Goal: Check status: Check status

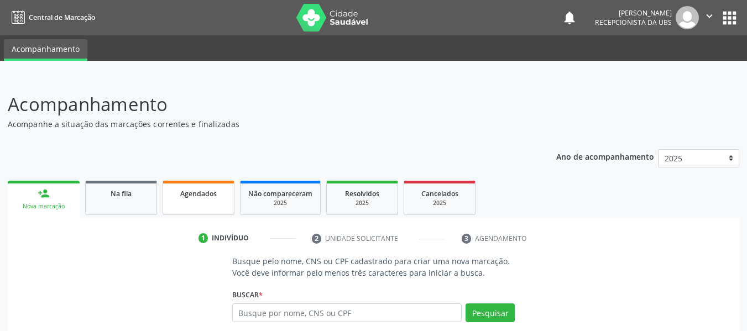
click at [208, 197] on span "Agendados" at bounding box center [198, 193] width 36 height 9
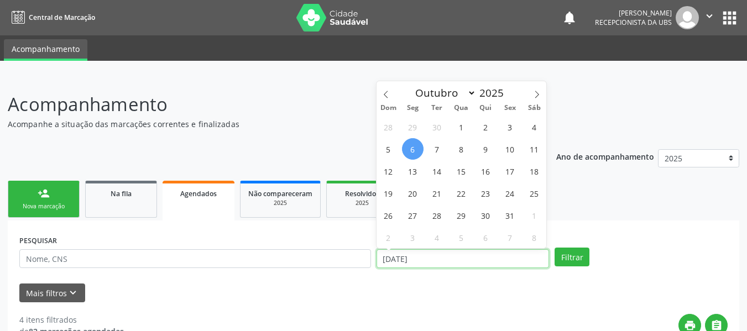
click at [394, 258] on input "[DATE]" at bounding box center [462, 258] width 173 height 19
click at [569, 255] on button "Filtrar" at bounding box center [572, 257] width 35 height 19
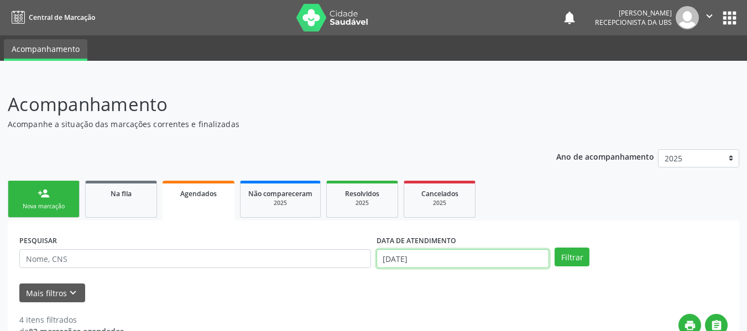
click at [385, 259] on input "[DATE]" at bounding box center [462, 258] width 173 height 19
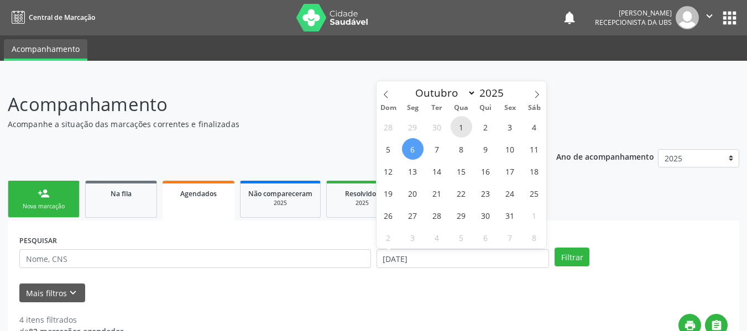
click at [464, 127] on span "1" at bounding box center [462, 127] width 22 height 22
type input "[DATE]"
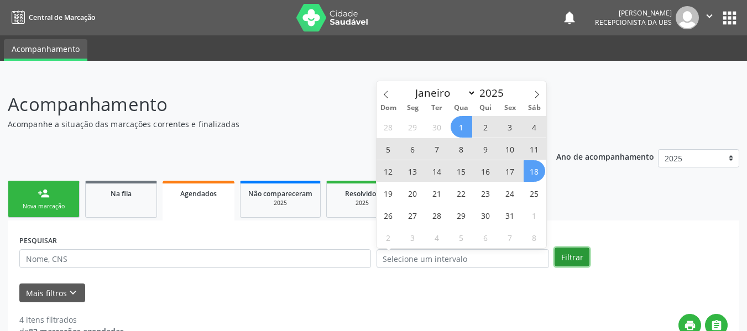
select select "9"
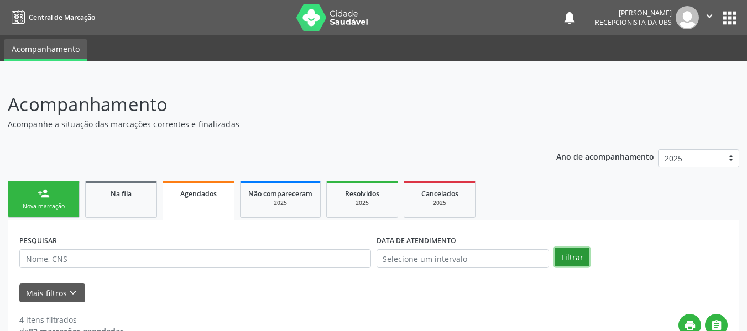
click at [568, 260] on button "Filtrar" at bounding box center [572, 257] width 35 height 19
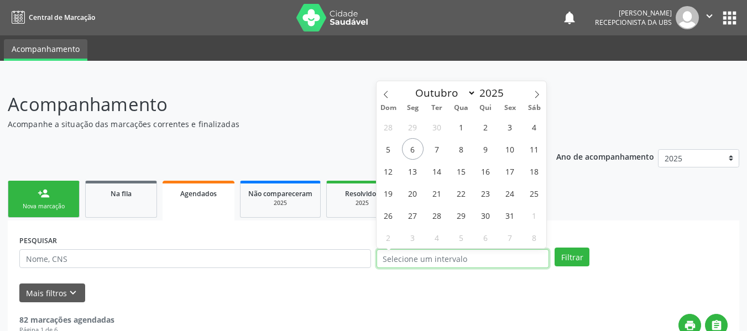
click at [412, 257] on input "text" at bounding box center [462, 258] width 173 height 19
click at [462, 126] on span "1" at bounding box center [462, 127] width 22 height 22
type input "[DATE]"
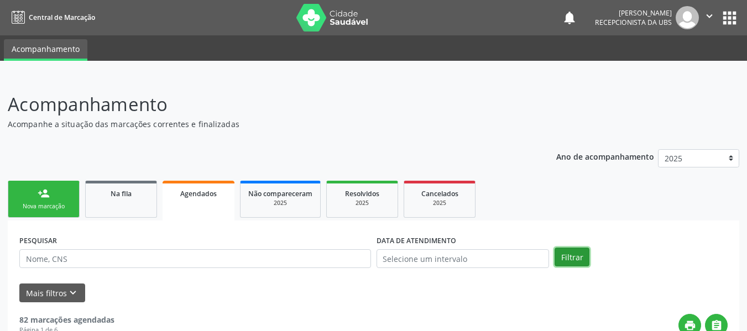
click at [569, 256] on button "Filtrar" at bounding box center [572, 257] width 35 height 19
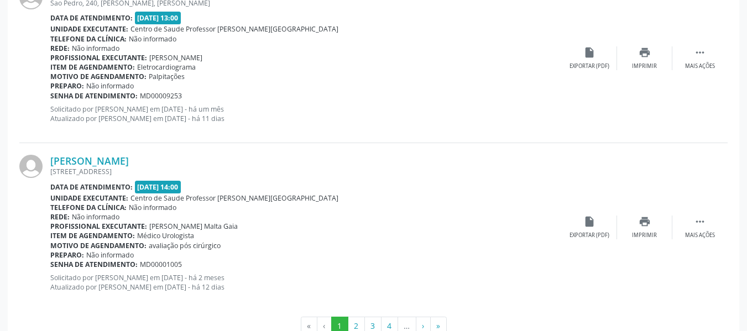
scroll to position [2589, 0]
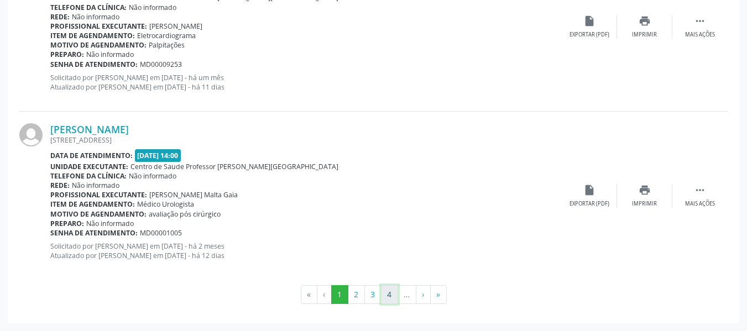
click at [390, 290] on button "4" at bounding box center [389, 294] width 17 height 19
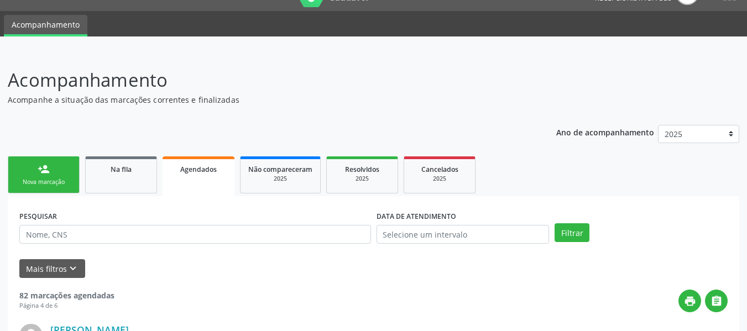
scroll to position [9, 0]
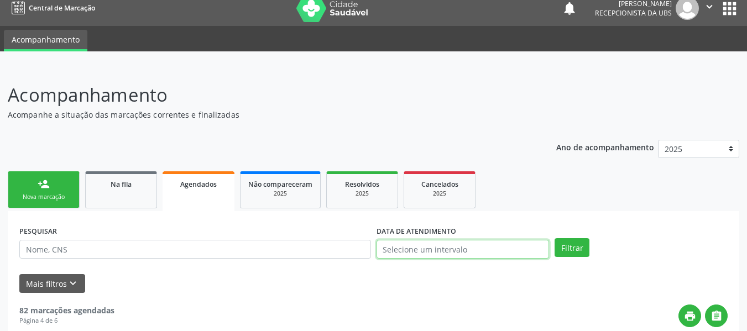
click at [414, 250] on input "text" at bounding box center [462, 249] width 173 height 19
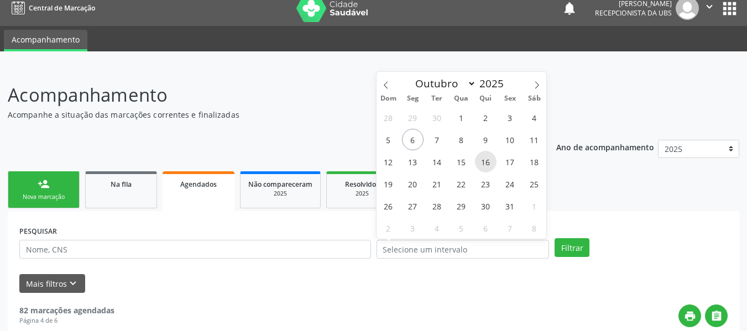
click at [487, 161] on span "16" at bounding box center [486, 162] width 22 height 22
type input "[DATE]"
click at [487, 161] on span "16" at bounding box center [486, 162] width 22 height 22
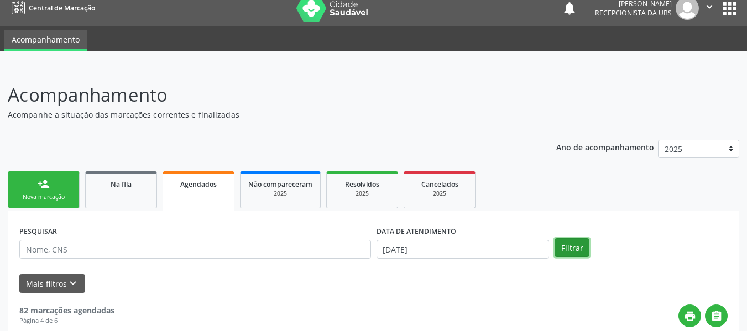
click at [571, 245] on button "Filtrar" at bounding box center [572, 247] width 35 height 19
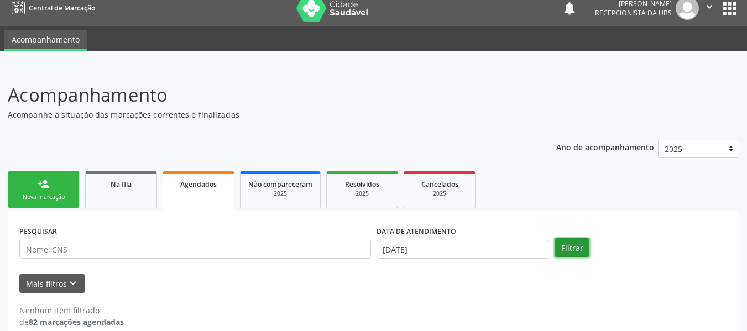
click at [575, 243] on button "Filtrar" at bounding box center [572, 247] width 35 height 19
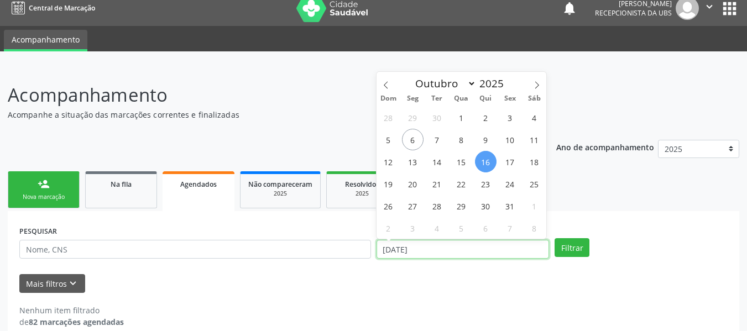
click at [399, 249] on input "[DATE]" at bounding box center [462, 249] width 173 height 19
click at [484, 164] on span "16" at bounding box center [486, 162] width 22 height 22
type input "[DATE]"
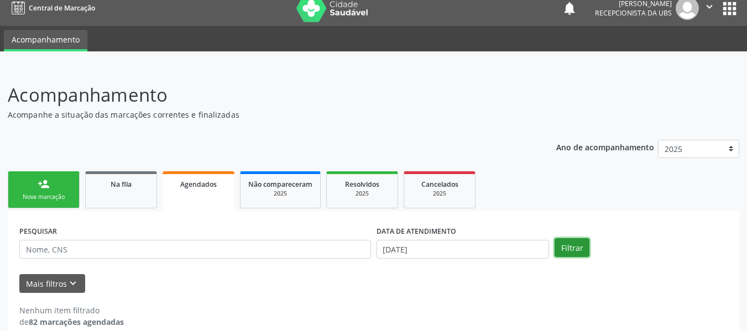
click at [563, 248] on button "Filtrar" at bounding box center [572, 247] width 35 height 19
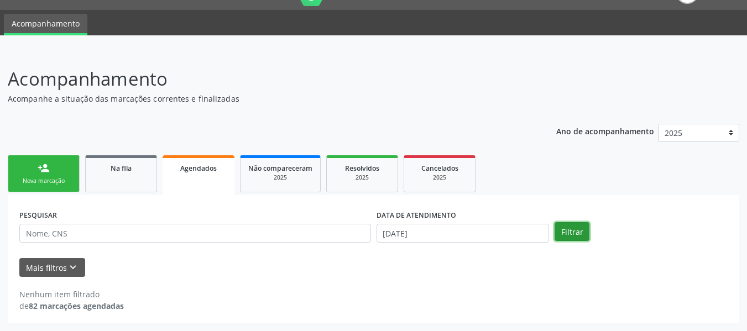
click at [573, 228] on button "Filtrar" at bounding box center [572, 231] width 35 height 19
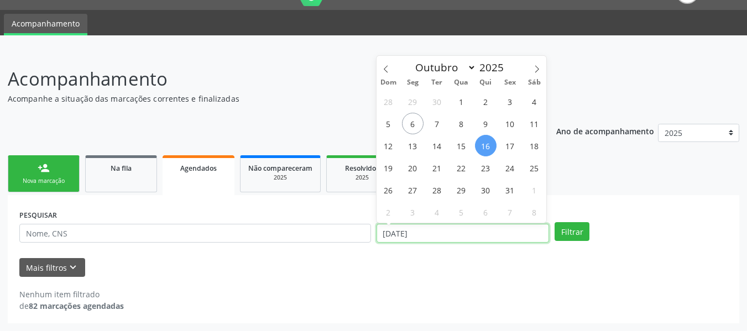
click at [432, 232] on input "[DATE]" at bounding box center [462, 233] width 173 height 19
click at [489, 123] on span "9" at bounding box center [486, 124] width 22 height 22
type input "09/10/2025"
click at [489, 123] on span "9" at bounding box center [486, 124] width 22 height 22
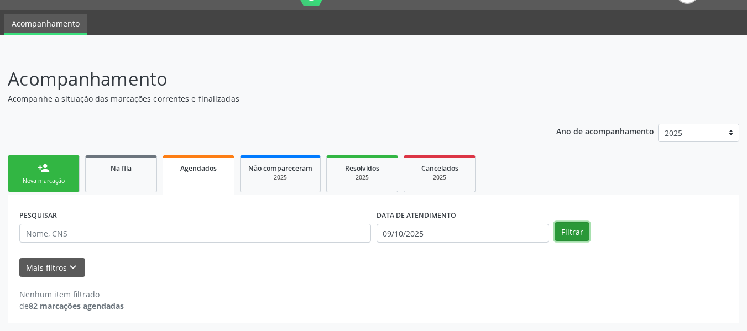
click at [569, 232] on button "Filtrar" at bounding box center [572, 231] width 35 height 19
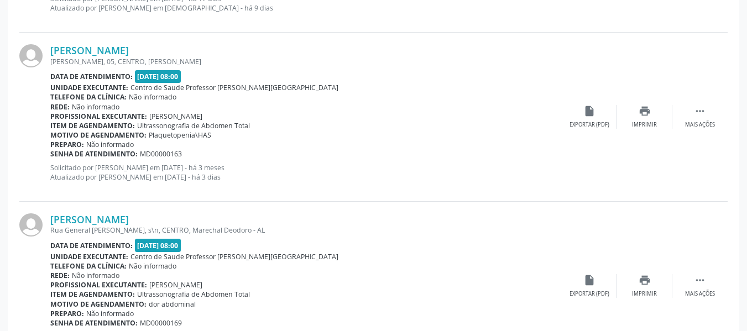
scroll to position [490, 0]
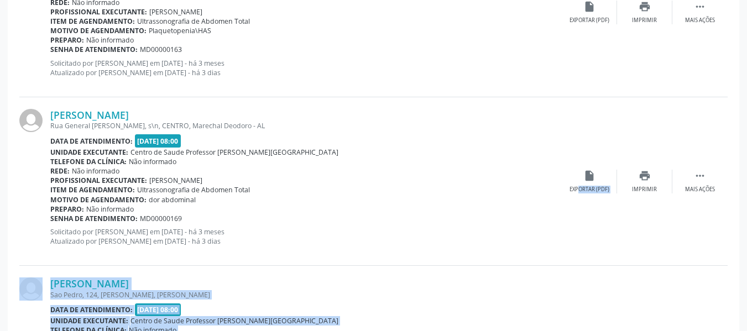
scroll to position [847, 0]
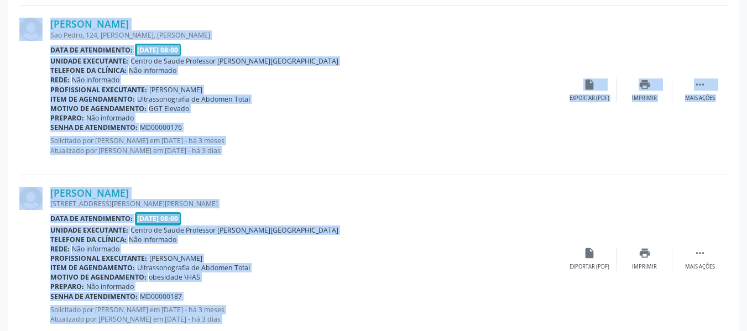
drag, startPoint x: 743, startPoint y: 321, endPoint x: 320, endPoint y: 357, distance: 424.4
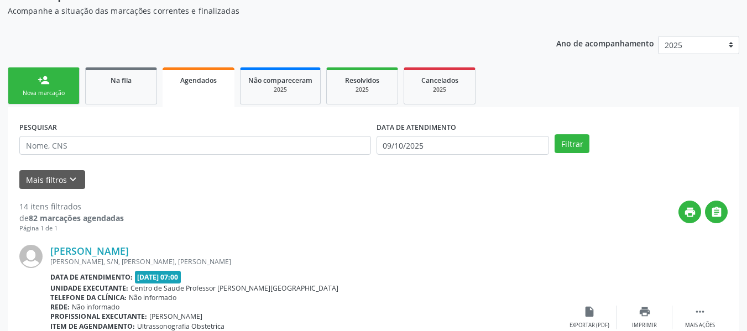
scroll to position [61, 0]
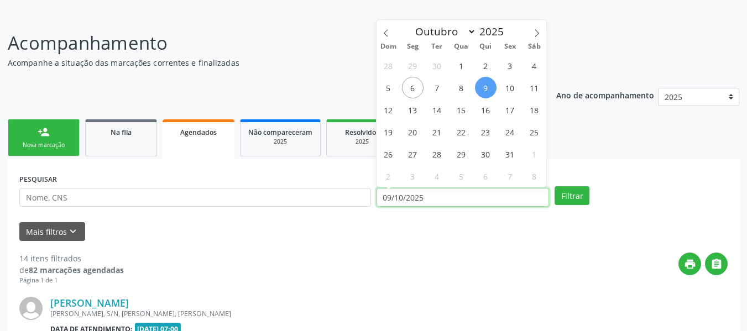
click at [438, 195] on input "09/10/2025" at bounding box center [462, 197] width 173 height 19
click at [437, 112] on span "14" at bounding box center [437, 110] width 22 height 22
type input "[DATE]"
click at [437, 112] on span "14" at bounding box center [437, 110] width 22 height 22
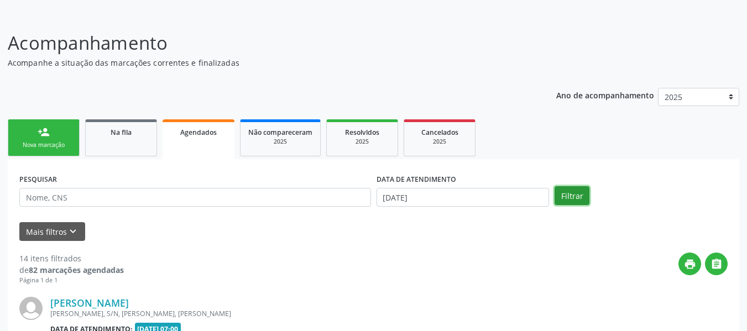
click at [572, 196] on button "Filtrar" at bounding box center [572, 195] width 35 height 19
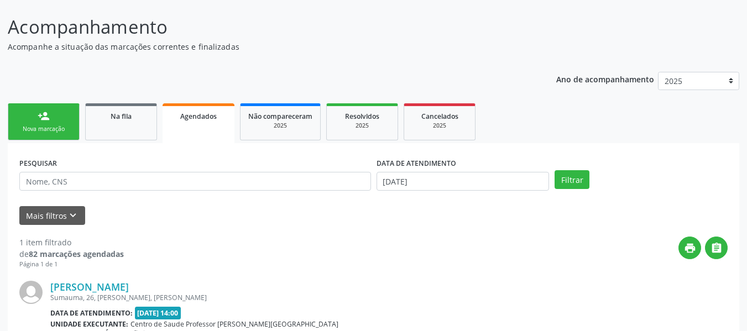
scroll to position [26, 0]
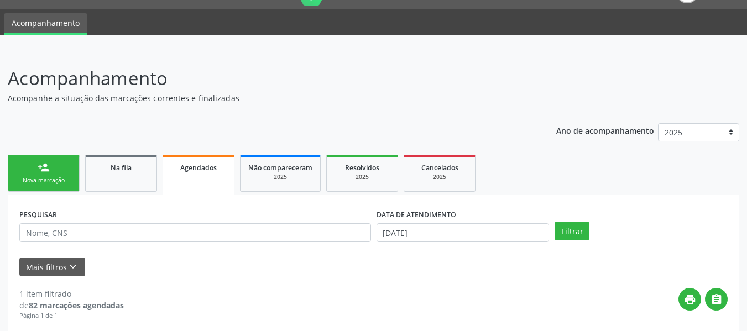
click at [32, 166] on link "person_add Nova marcação" at bounding box center [44, 173] width 72 height 37
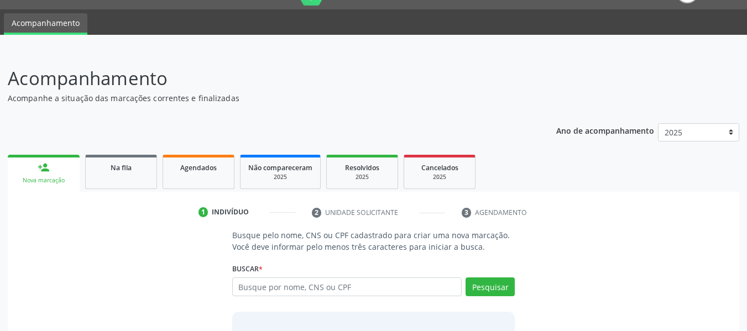
click at [121, 38] on div at bounding box center [373, 42] width 747 height 15
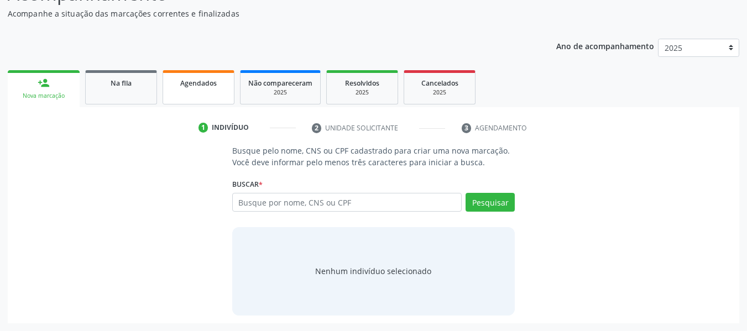
click at [192, 83] on span "Agendados" at bounding box center [198, 83] width 36 height 9
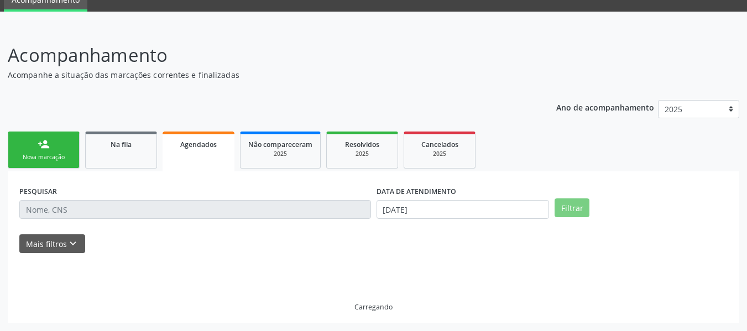
scroll to position [49, 0]
click at [192, 83] on div "Acompanhamento Acompanhe a situação das marcações correntes e finalizadas Relat…" at bounding box center [373, 182] width 731 height 282
